Goal: Information Seeking & Learning: Learn about a topic

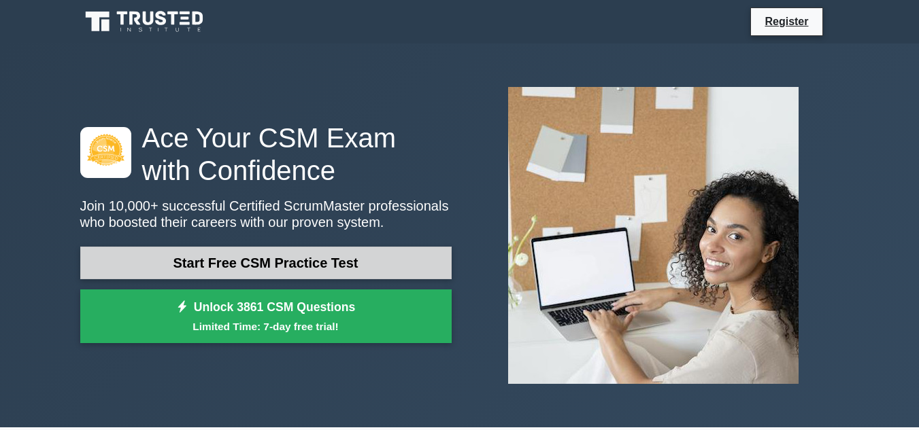
click at [345, 259] on link "Start Free CSM Practice Test" at bounding box center [265, 263] width 371 height 33
